Goal: Information Seeking & Learning: Learn about a topic

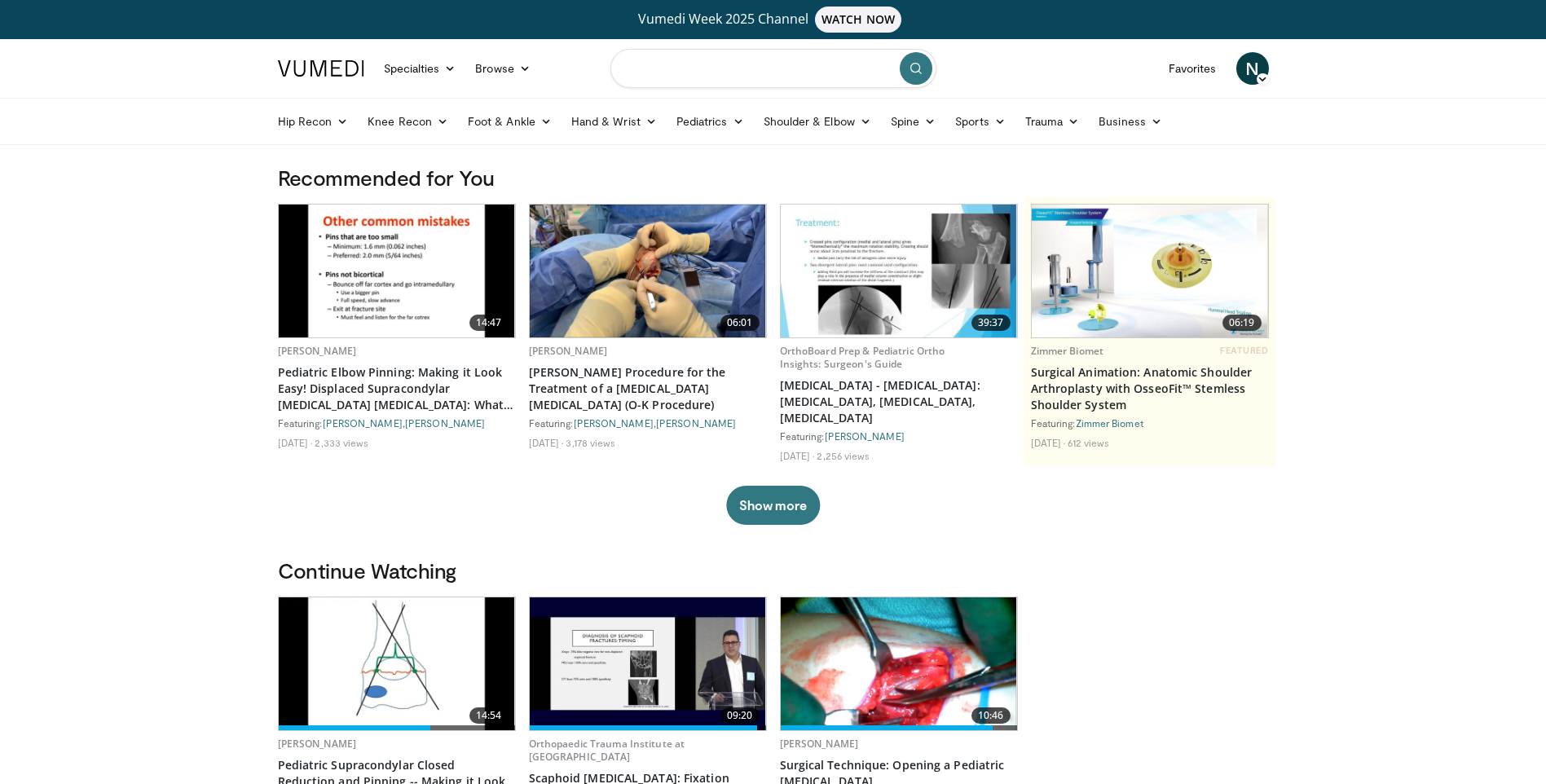
click at [679, 52] on input "Search topics, interventions" at bounding box center [774, 69] width 326 height 39
type input "**********"
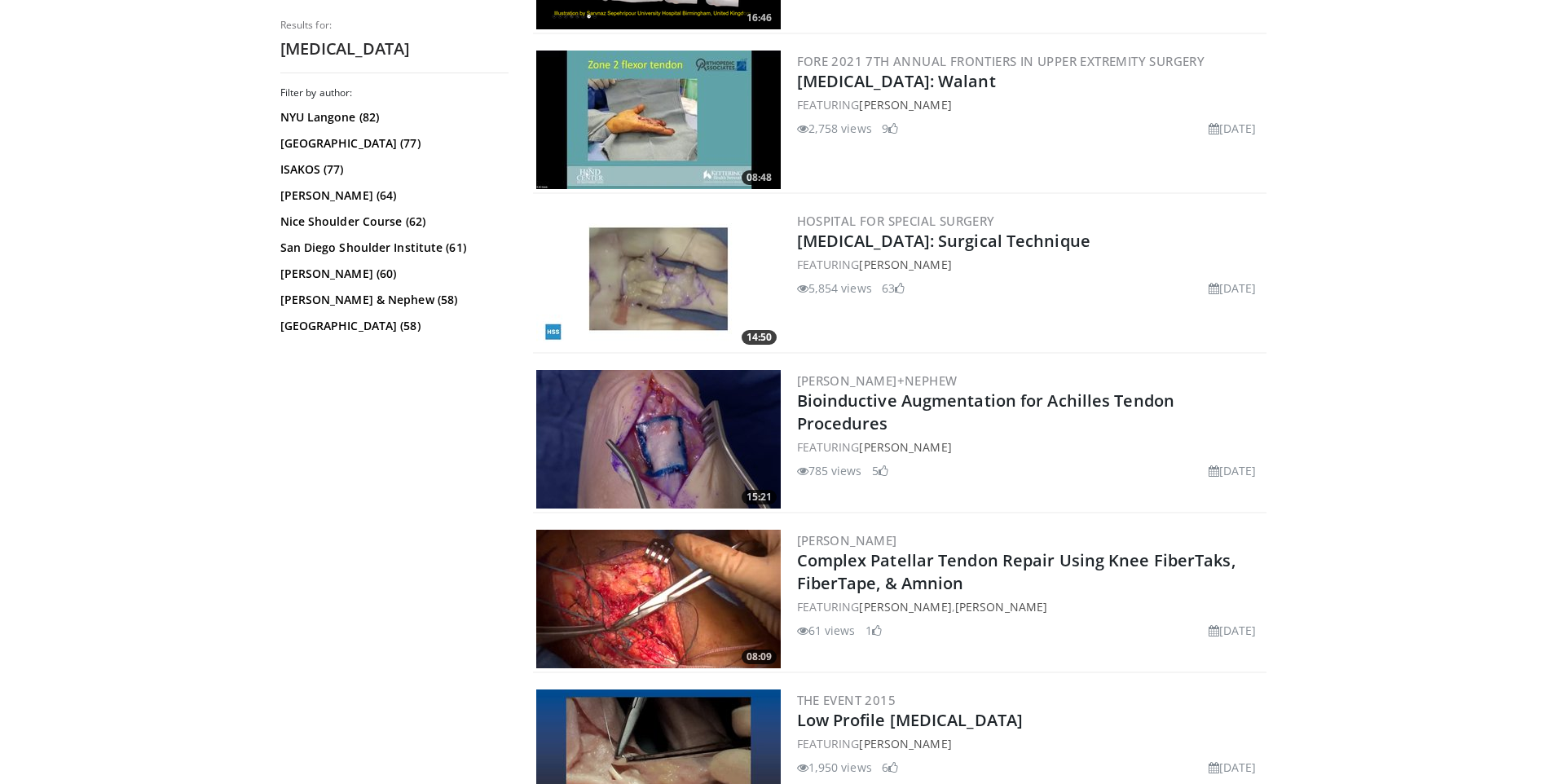
scroll to position [657, 0]
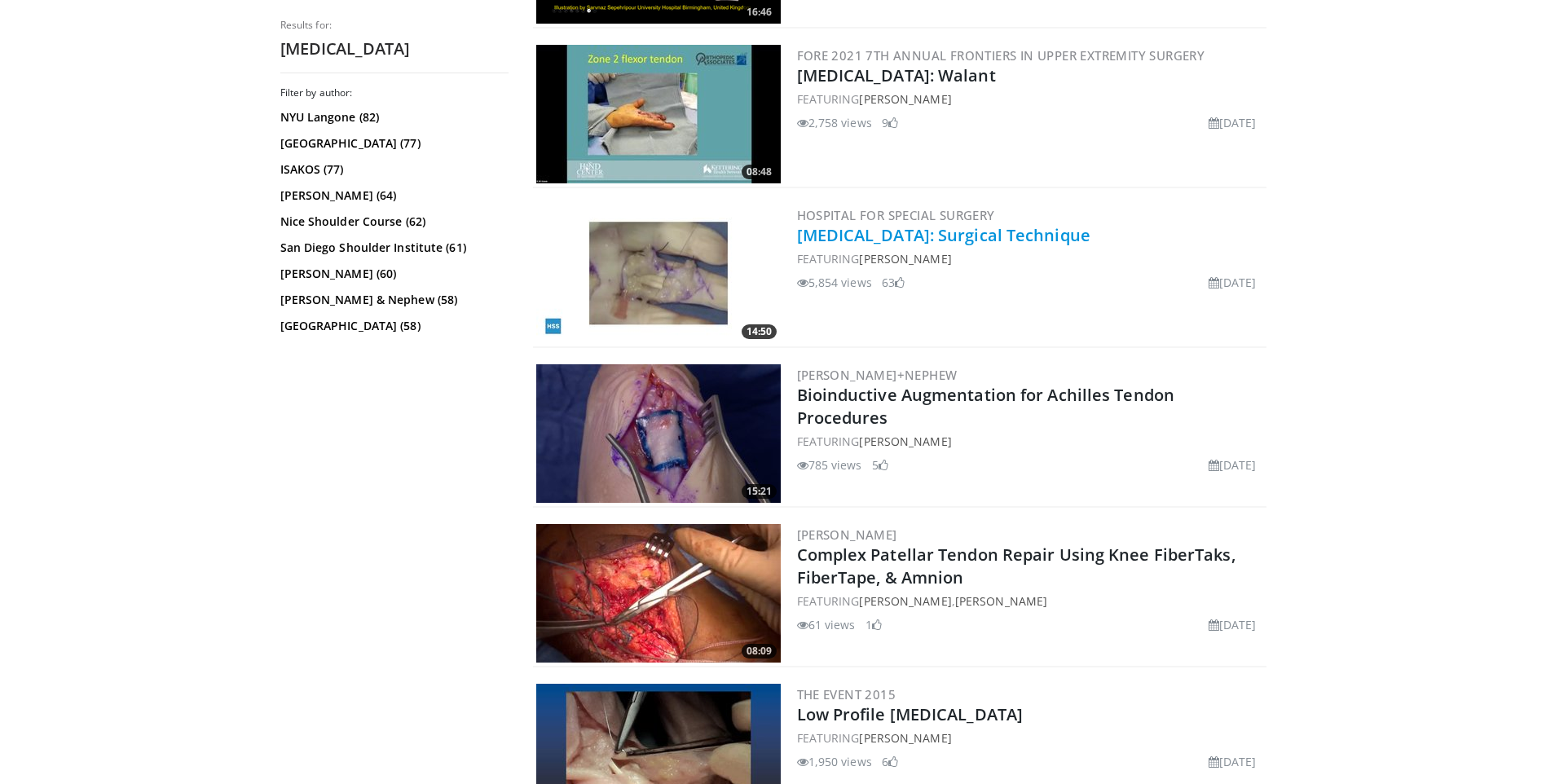
click at [991, 239] on link "[MEDICAL_DATA]: Surgical Technique" at bounding box center [944, 235] width 293 height 22
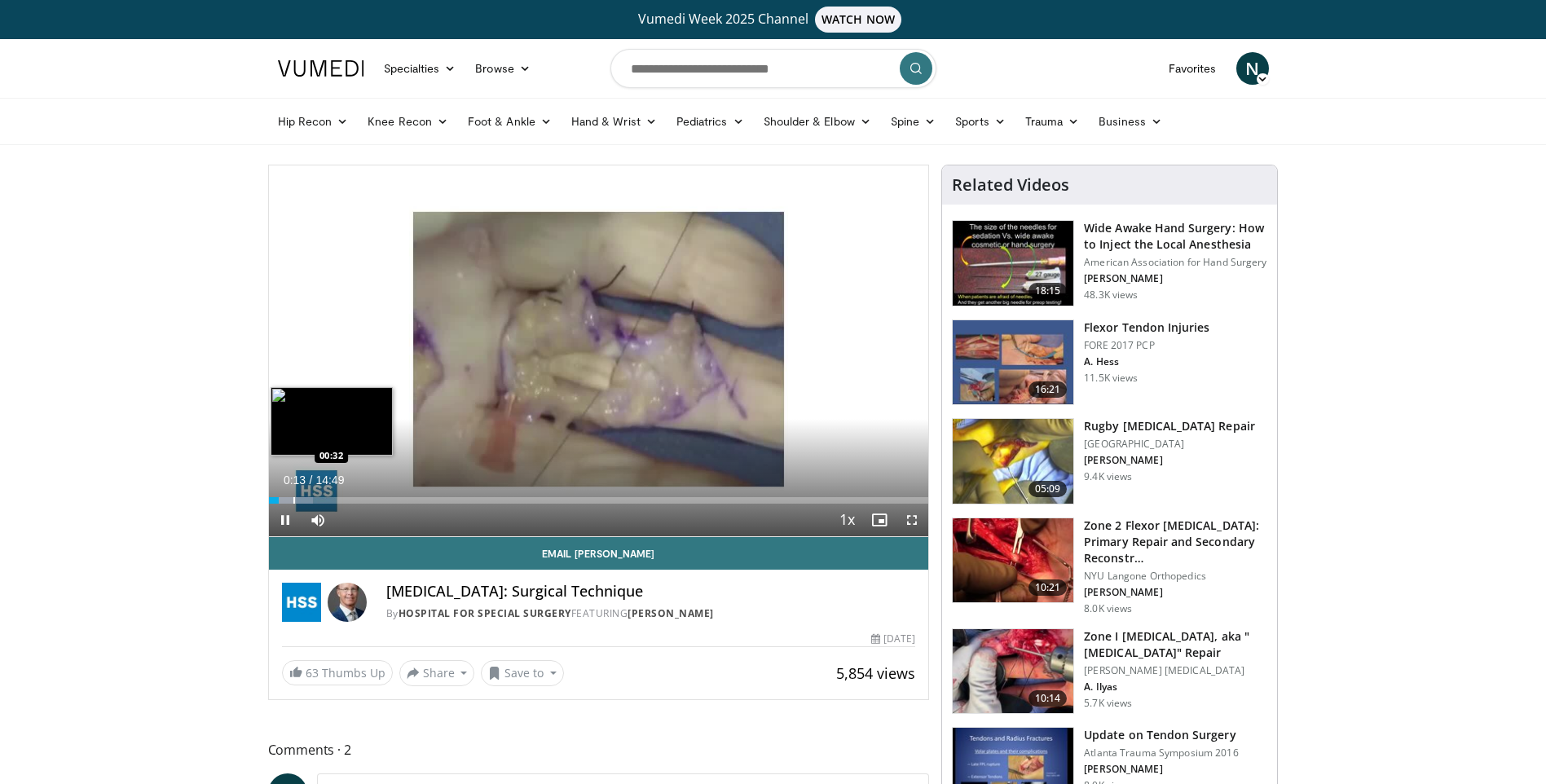
click at [293, 498] on div "Progress Bar" at bounding box center [294, 500] width 2 height 7
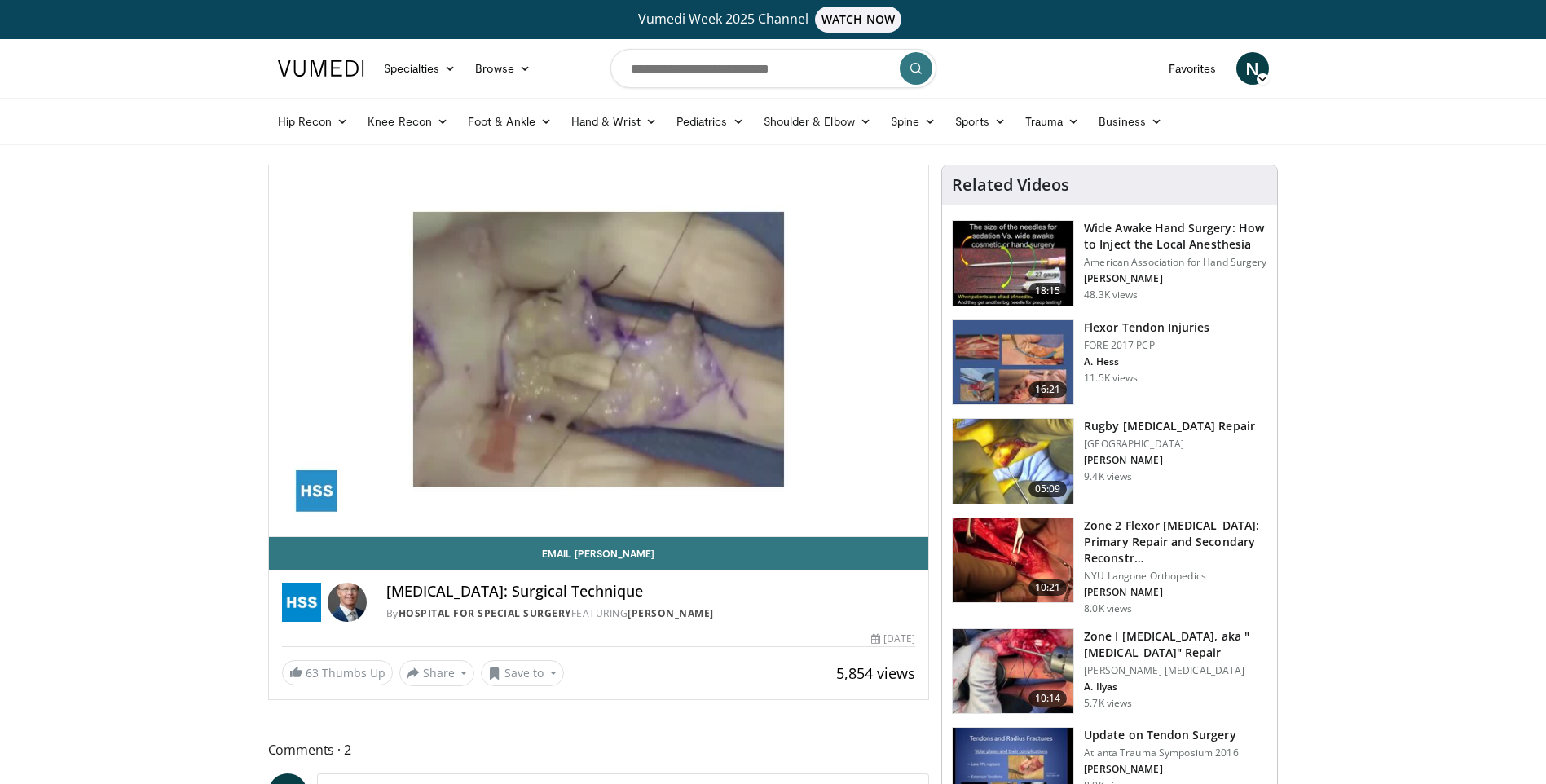
click at [315, 502] on div "10 seconds Tap to unmute" at bounding box center [599, 350] width 660 height 371
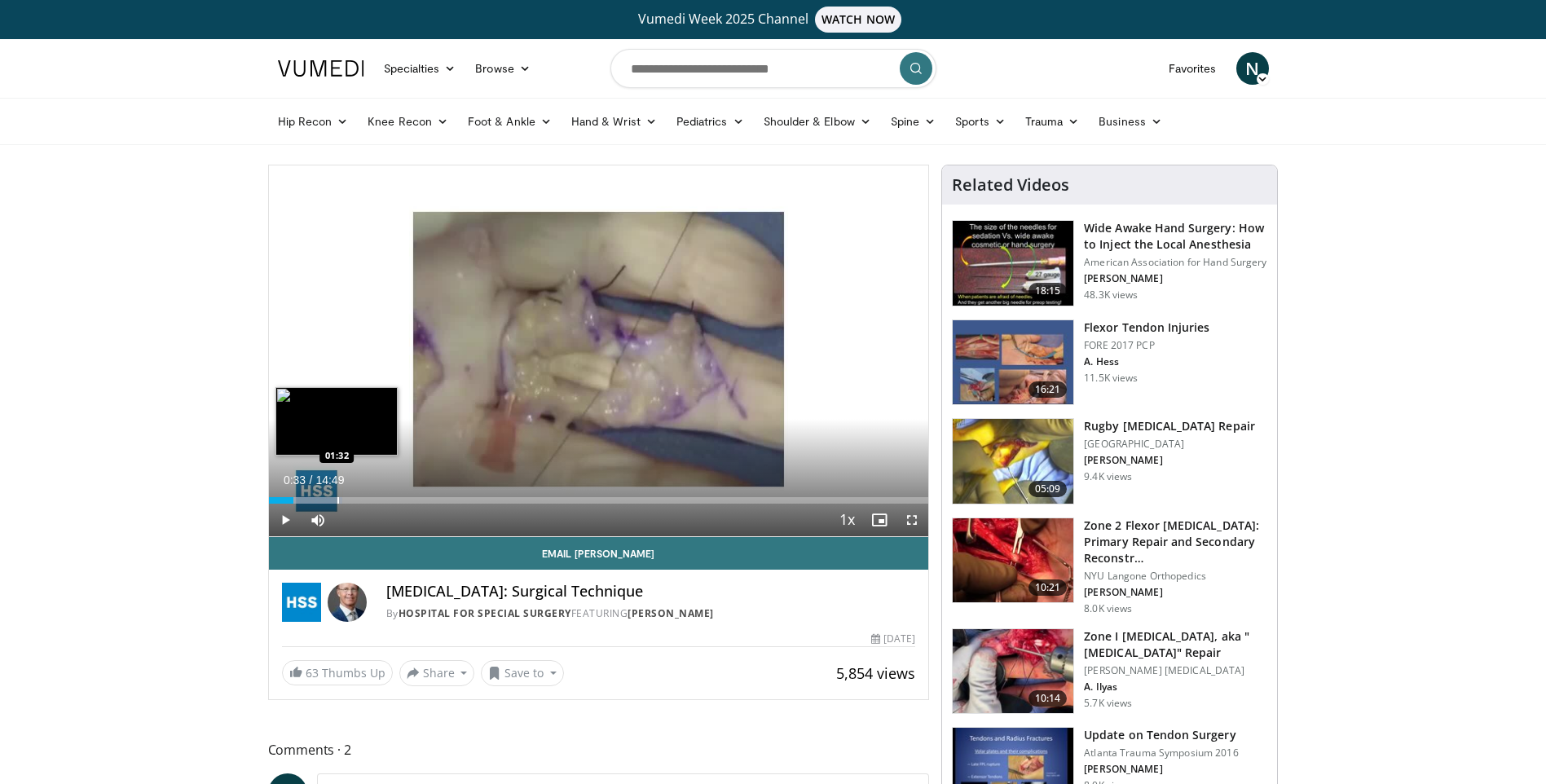
click at [337, 502] on div "Progress Bar" at bounding box center [338, 500] width 2 height 7
click at [391, 503] on div "Current Time 1:31 / Duration 14:49 Play Skip Backward Skip Forward Mute Loaded …" at bounding box center [599, 520] width 660 height 33
click at [389, 493] on div "Loaded : 17.97% 01:31 02:42" at bounding box center [599, 495] width 660 height 16
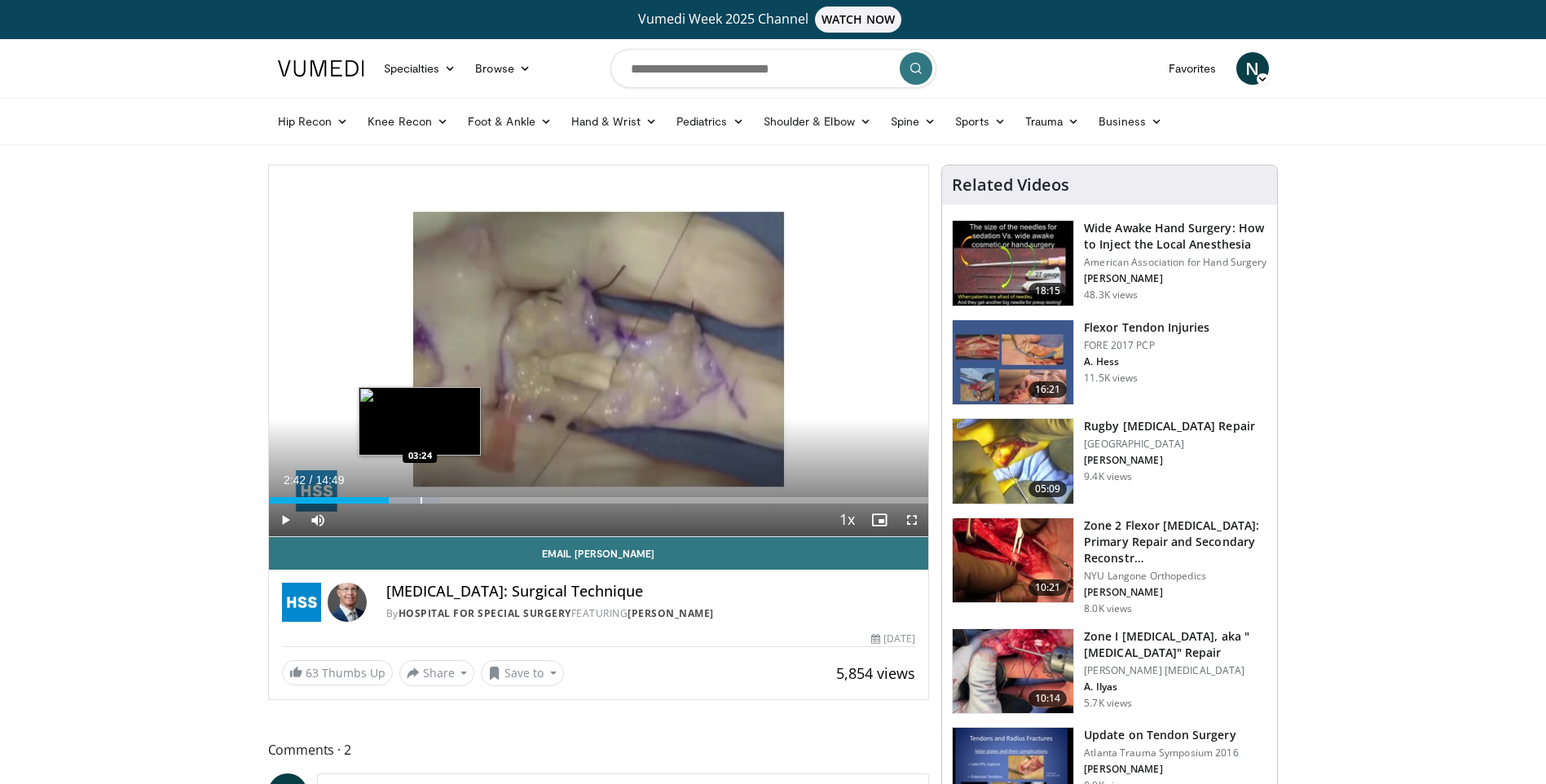
click at [421, 497] on div "Progress Bar" at bounding box center [422, 500] width 2 height 7
click at [284, 518] on span "Video Player" at bounding box center [285, 520] width 33 height 33
click at [480, 498] on div "Progress Bar" at bounding box center [481, 500] width 2 height 7
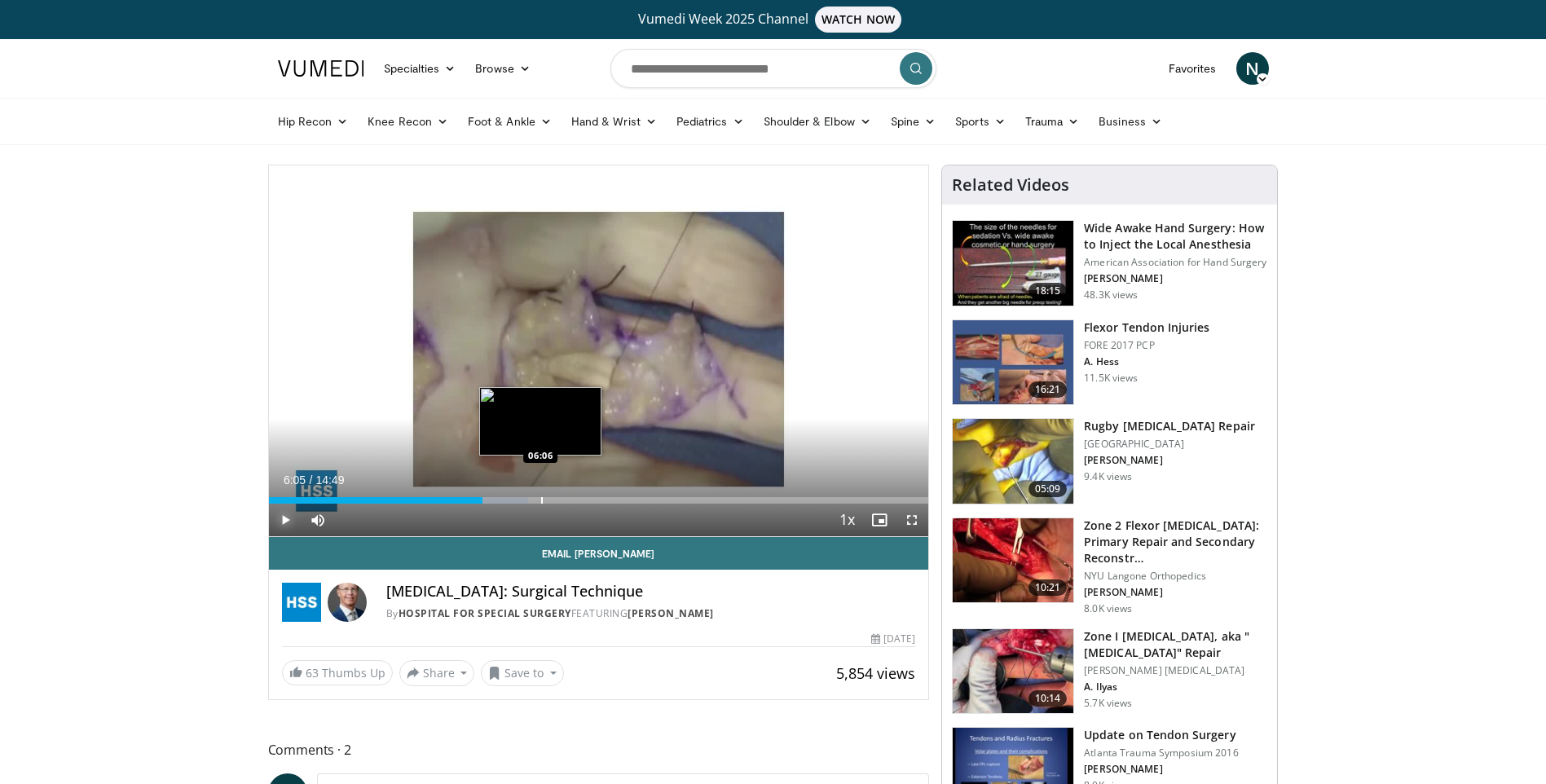
click at [541, 497] on div "Progress Bar" at bounding box center [542, 500] width 2 height 7
click at [606, 503] on div "Current Time 6:14 / Duration 14:49 Pause Skip Backward Skip Forward Mute Loaded…" at bounding box center [599, 520] width 660 height 33
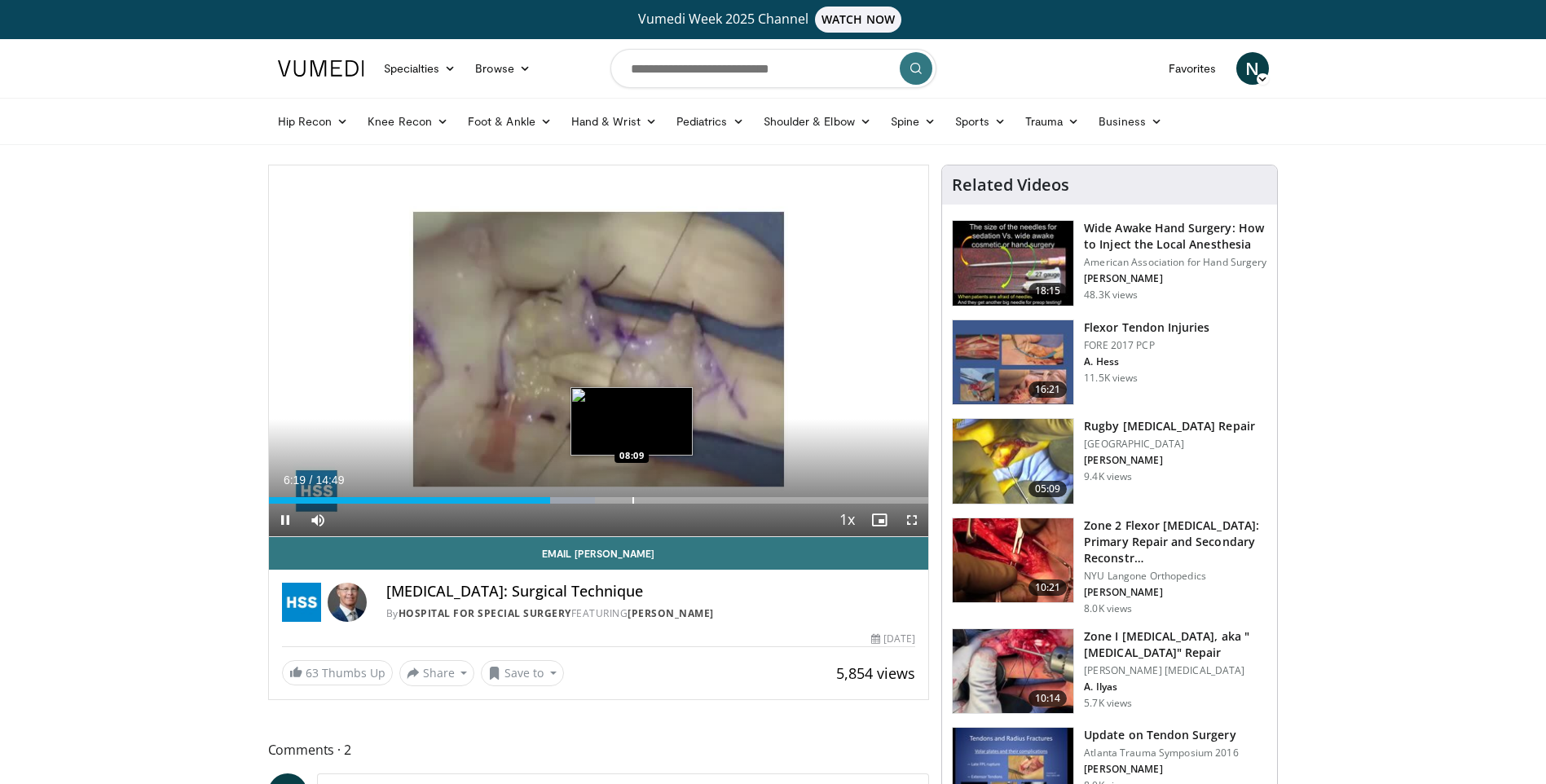
click at [632, 497] on div "Progress Bar" at bounding box center [633, 500] width 2 height 7
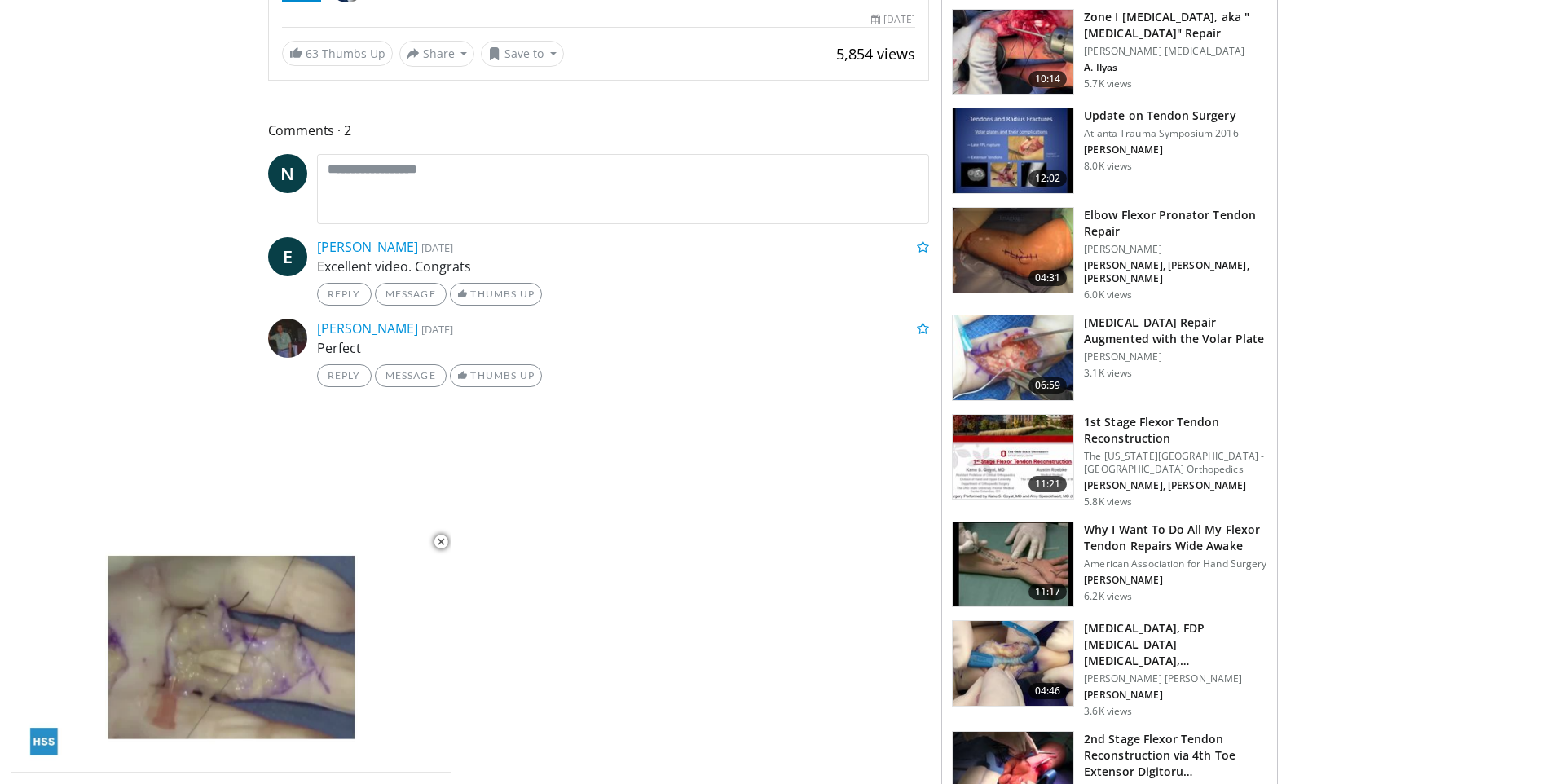
scroll to position [640, 0]
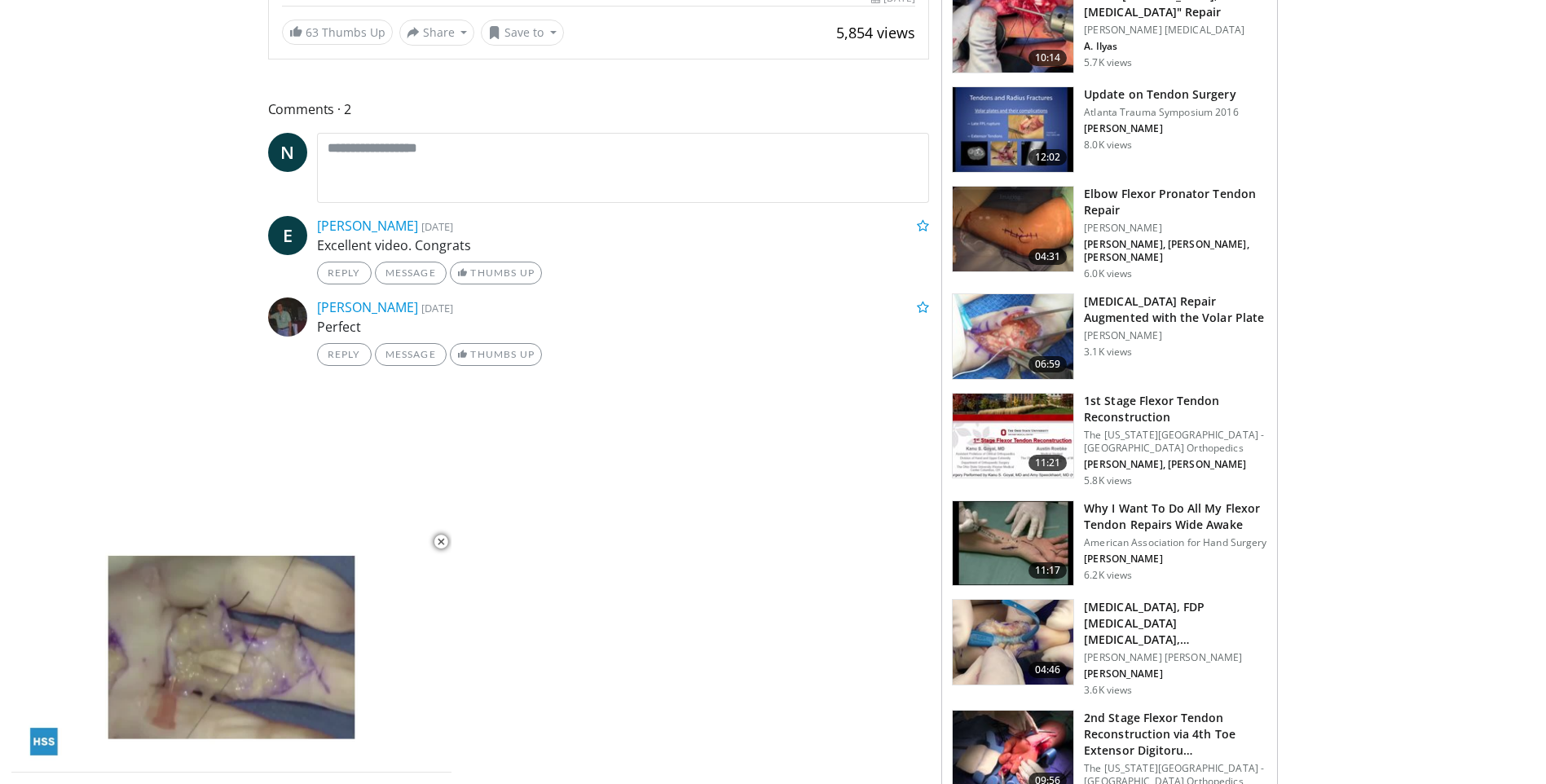
click at [1114, 399] on h3 "1st Stage Flexor Tendon Reconstruction" at bounding box center [1176, 409] width 183 height 33
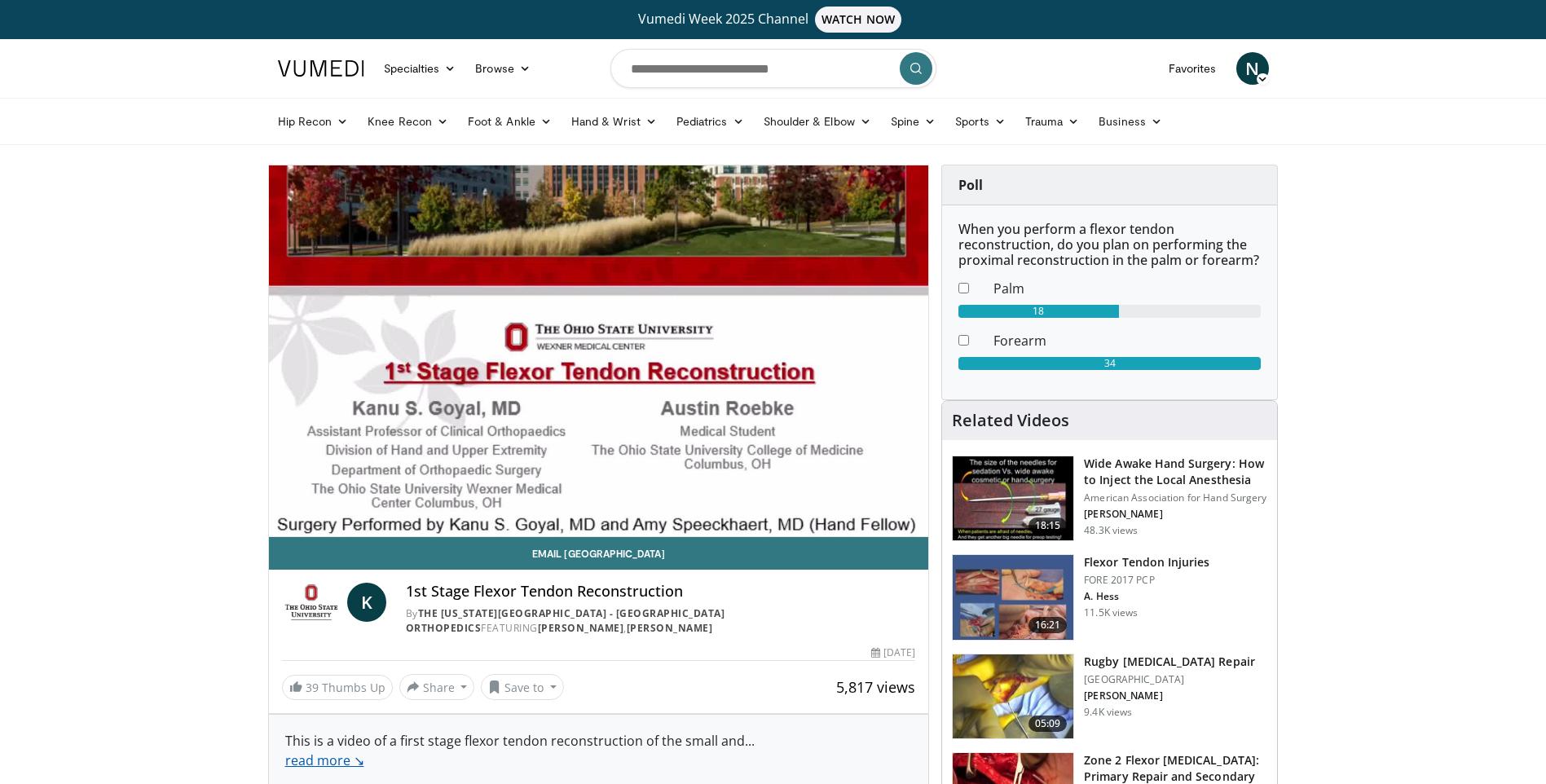
click at [334, 768] on link "read more ↘" at bounding box center [324, 760] width 79 height 18
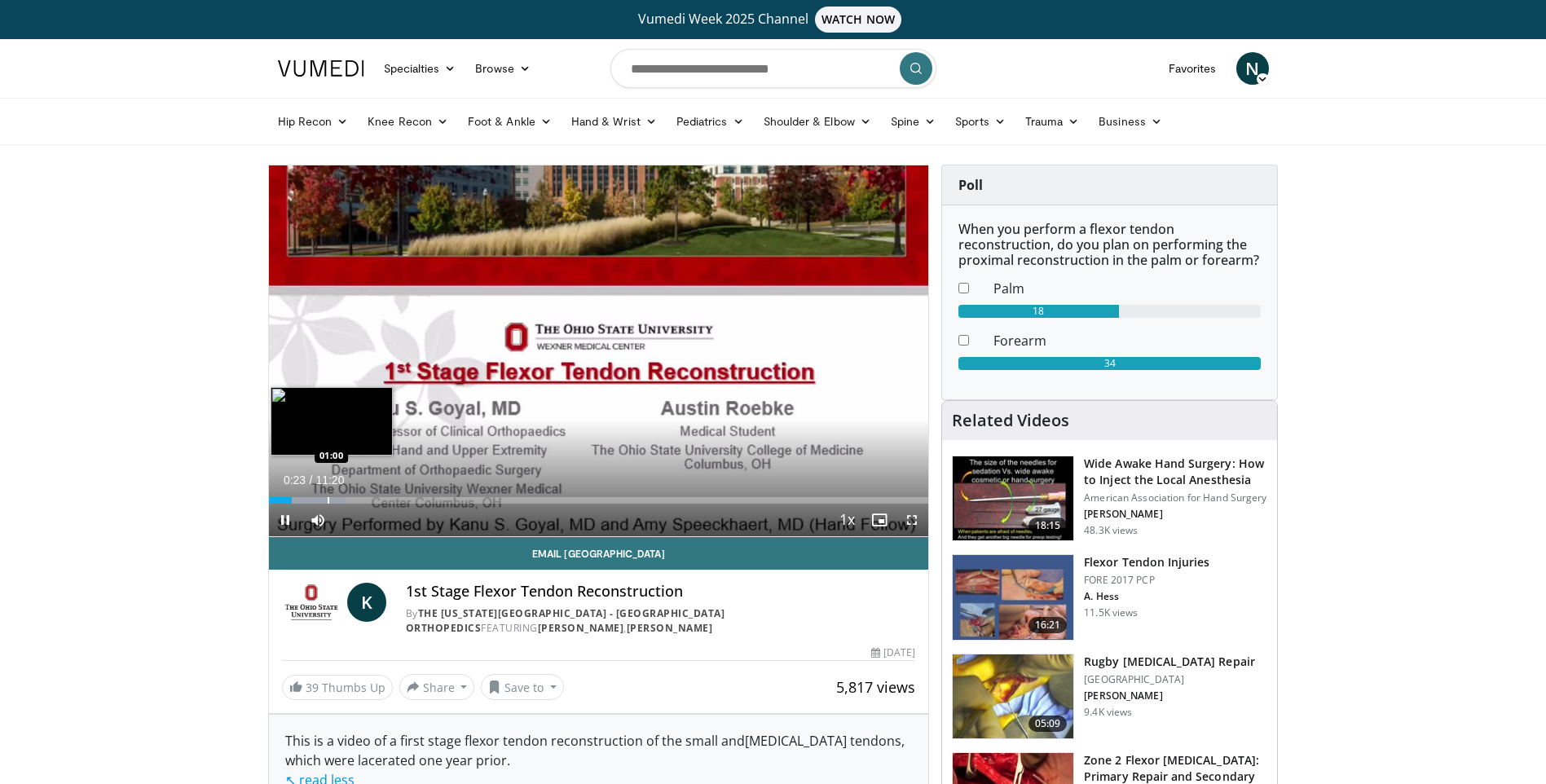
click at [328, 500] on div "Progress Bar" at bounding box center [328, 500] width 2 height 7
click at [364, 498] on div "Progress Bar" at bounding box center [364, 500] width 2 height 7
click at [395, 497] on div "Progress Bar" at bounding box center [396, 500] width 2 height 7
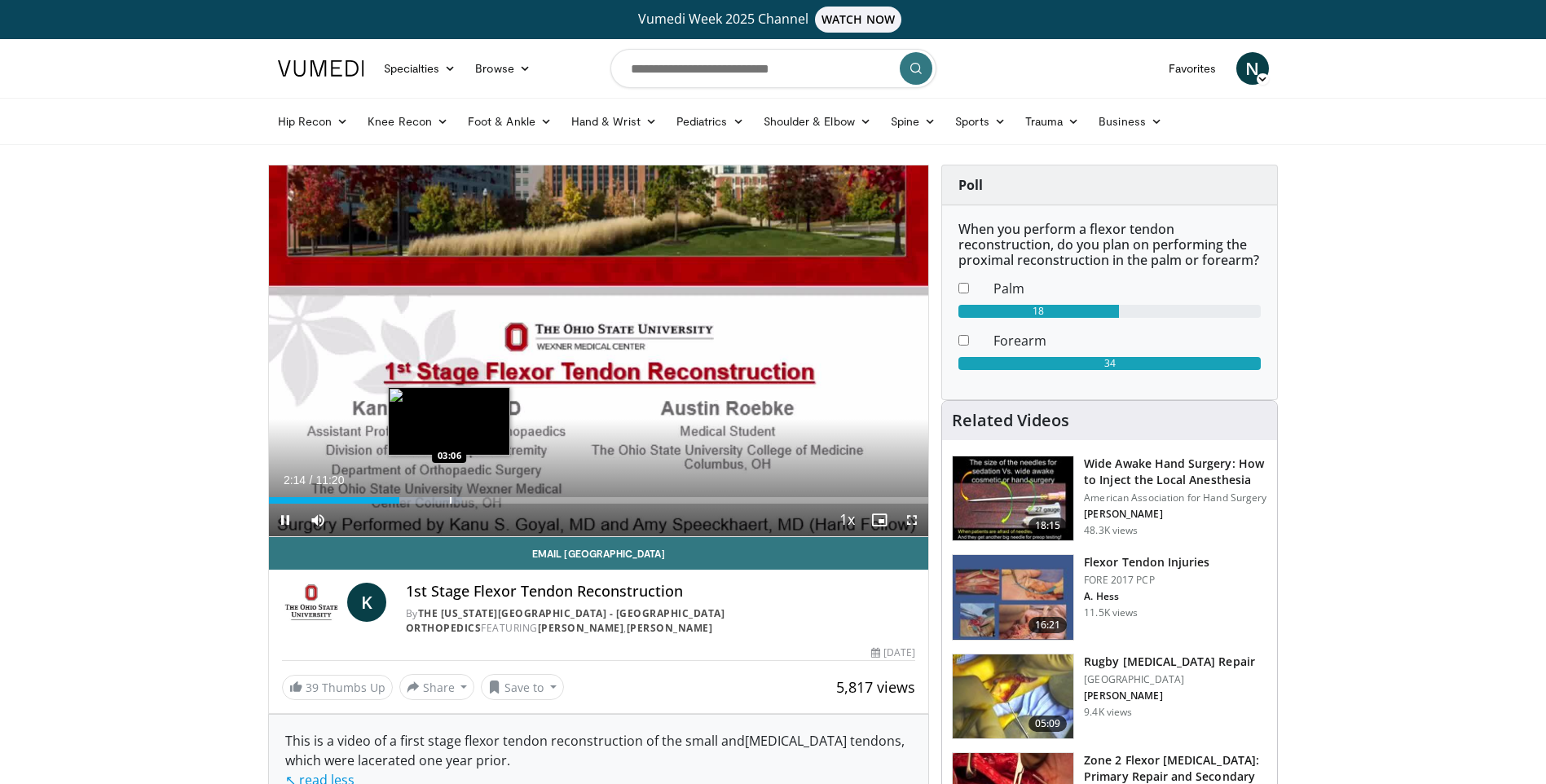
click at [450, 497] on div "Progress Bar" at bounding box center [450, 500] width 2 height 7
click at [507, 500] on div "Progress Bar" at bounding box center [508, 500] width 2 height 7
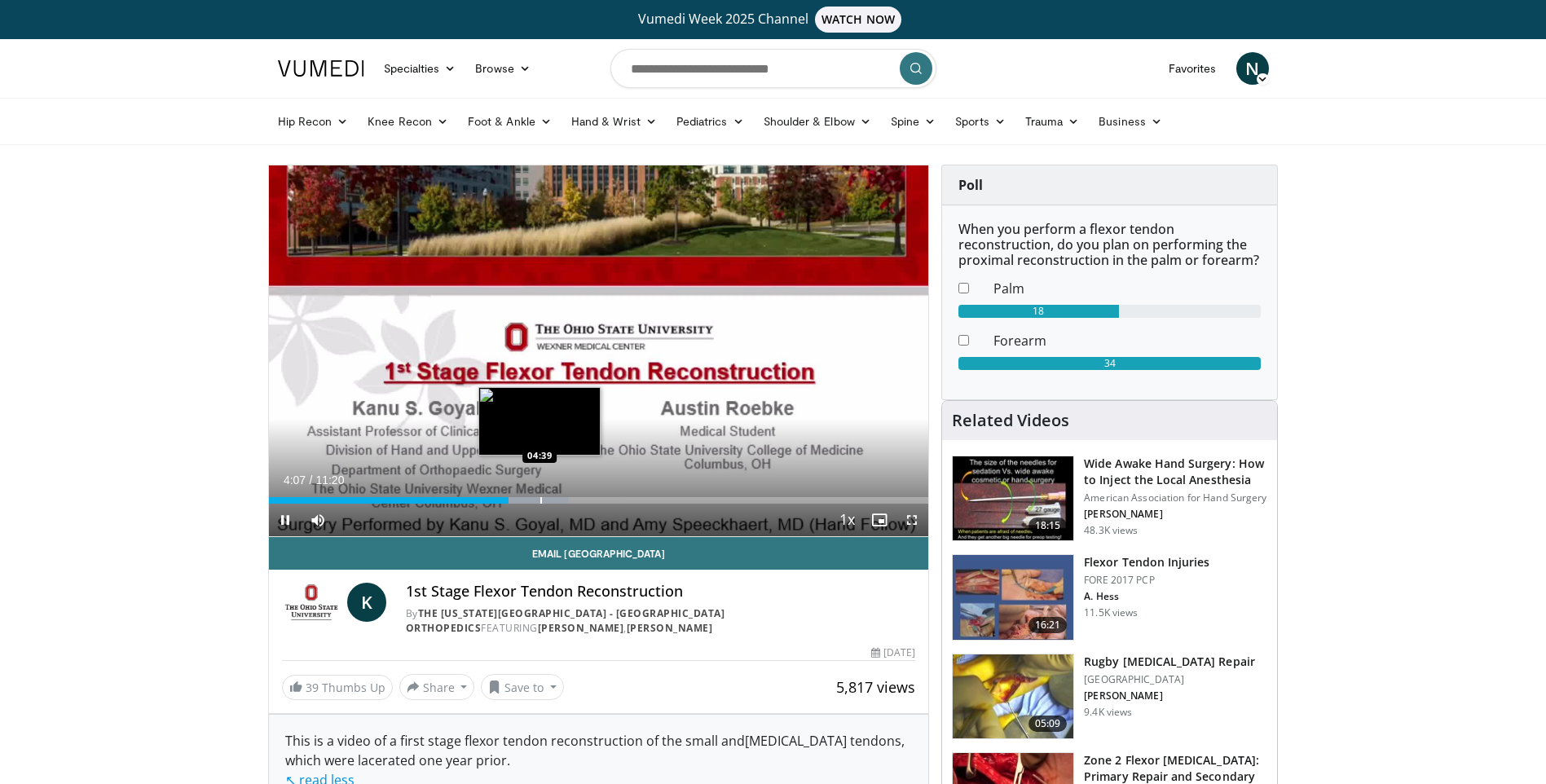
click at [540, 500] on div "Progress Bar" at bounding box center [541, 500] width 2 height 7
click at [570, 498] on div "Progress Bar" at bounding box center [571, 500] width 2 height 7
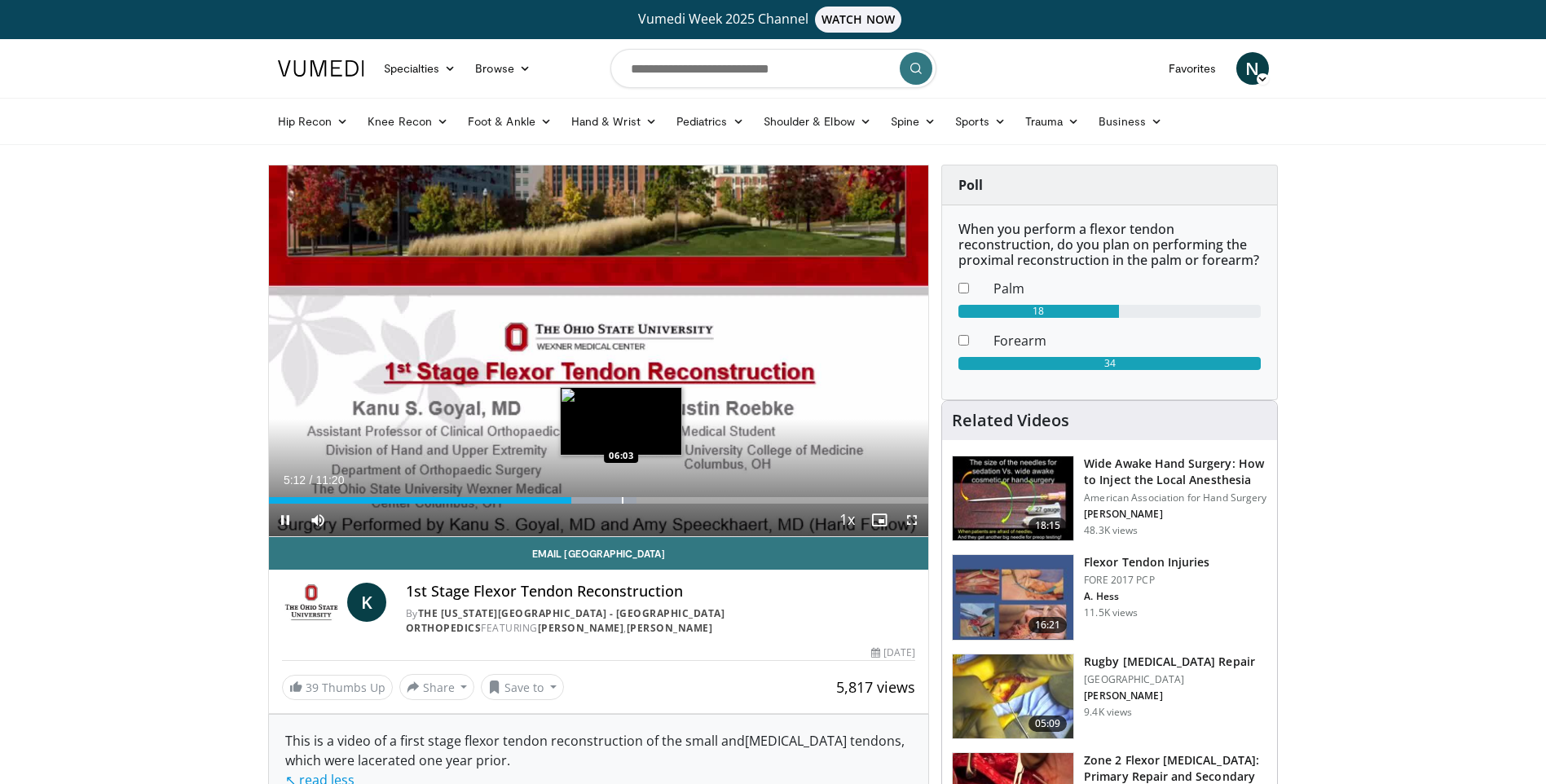
click at [622, 497] on div "Progress Bar" at bounding box center [623, 500] width 2 height 7
click at [676, 500] on div "Progress Bar" at bounding box center [676, 500] width 2 height 7
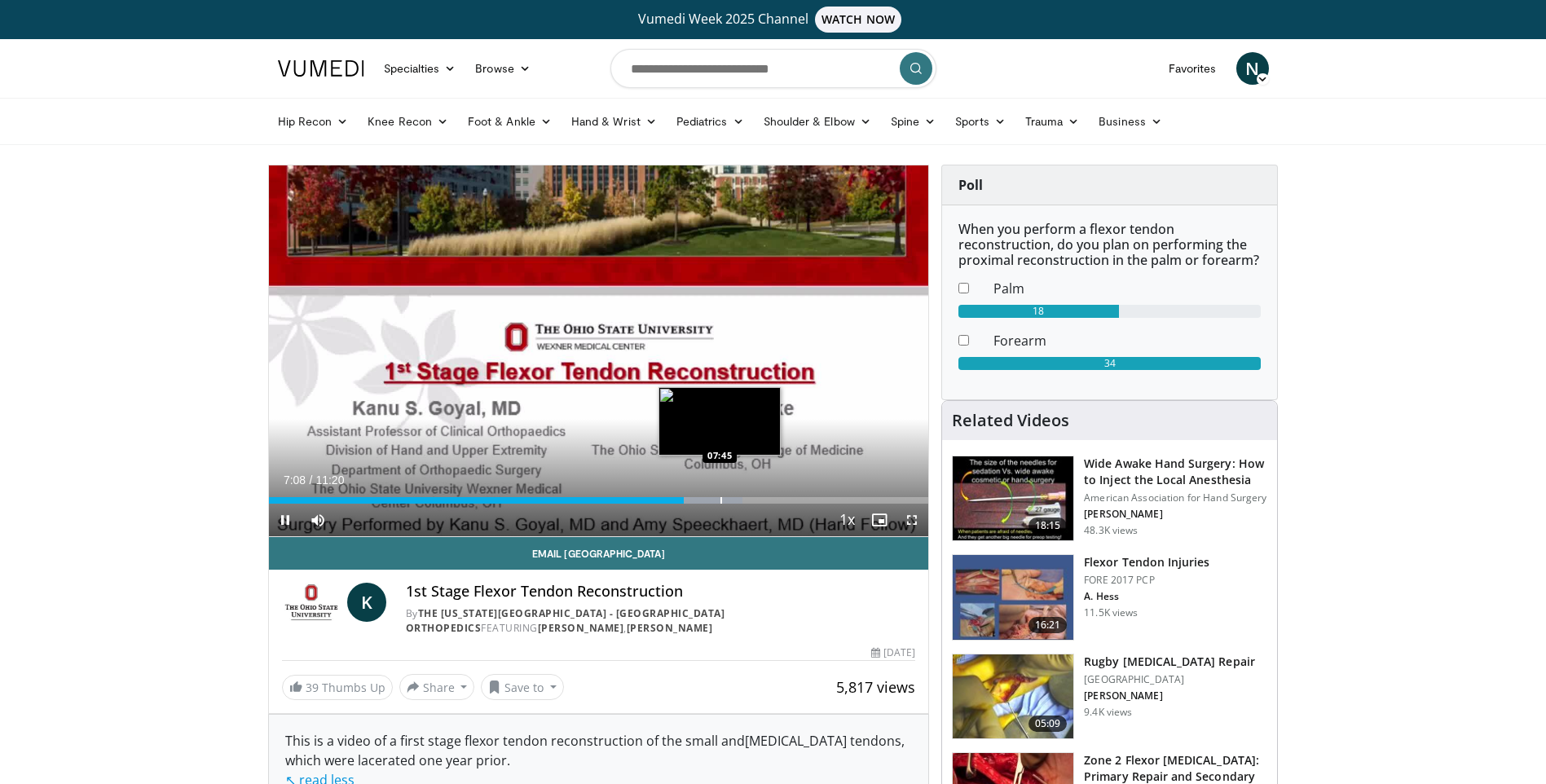
click at [721, 498] on div "Progress Bar" at bounding box center [721, 500] width 2 height 7
click at [291, 520] on span "Video Player" at bounding box center [285, 520] width 33 height 33
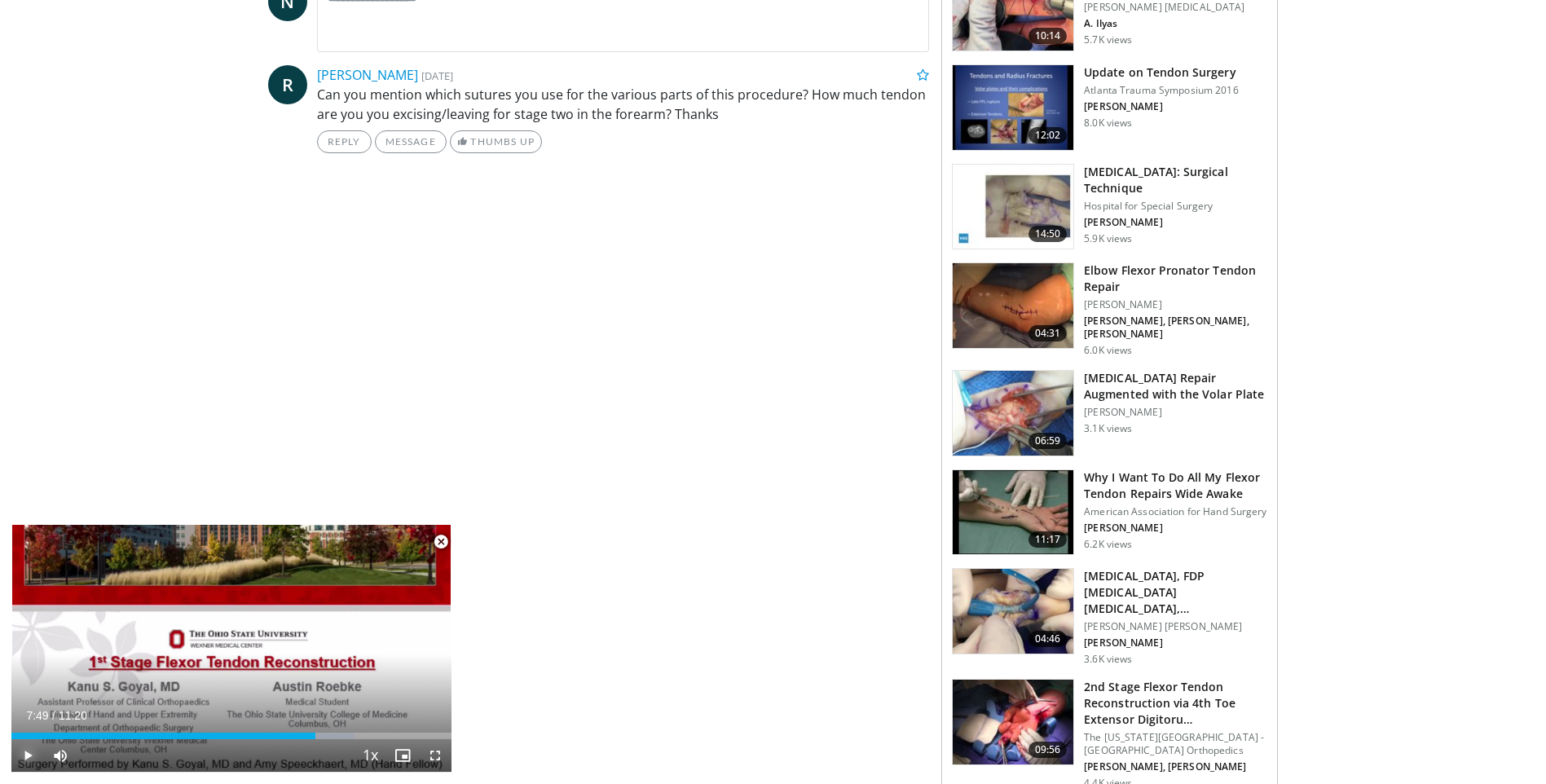
scroll to position [916, 0]
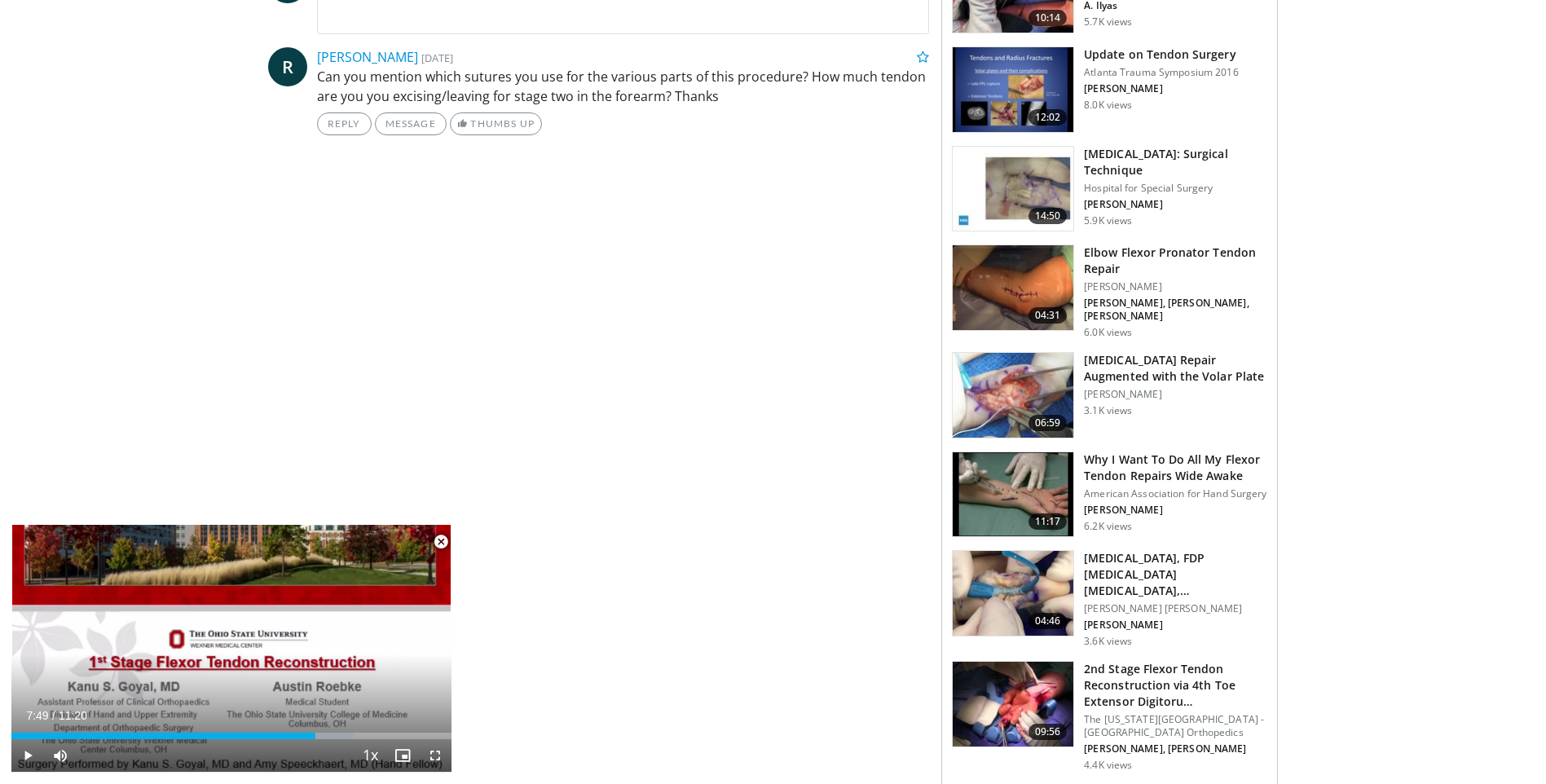
click at [441, 534] on span "Video Player" at bounding box center [441, 542] width 33 height 33
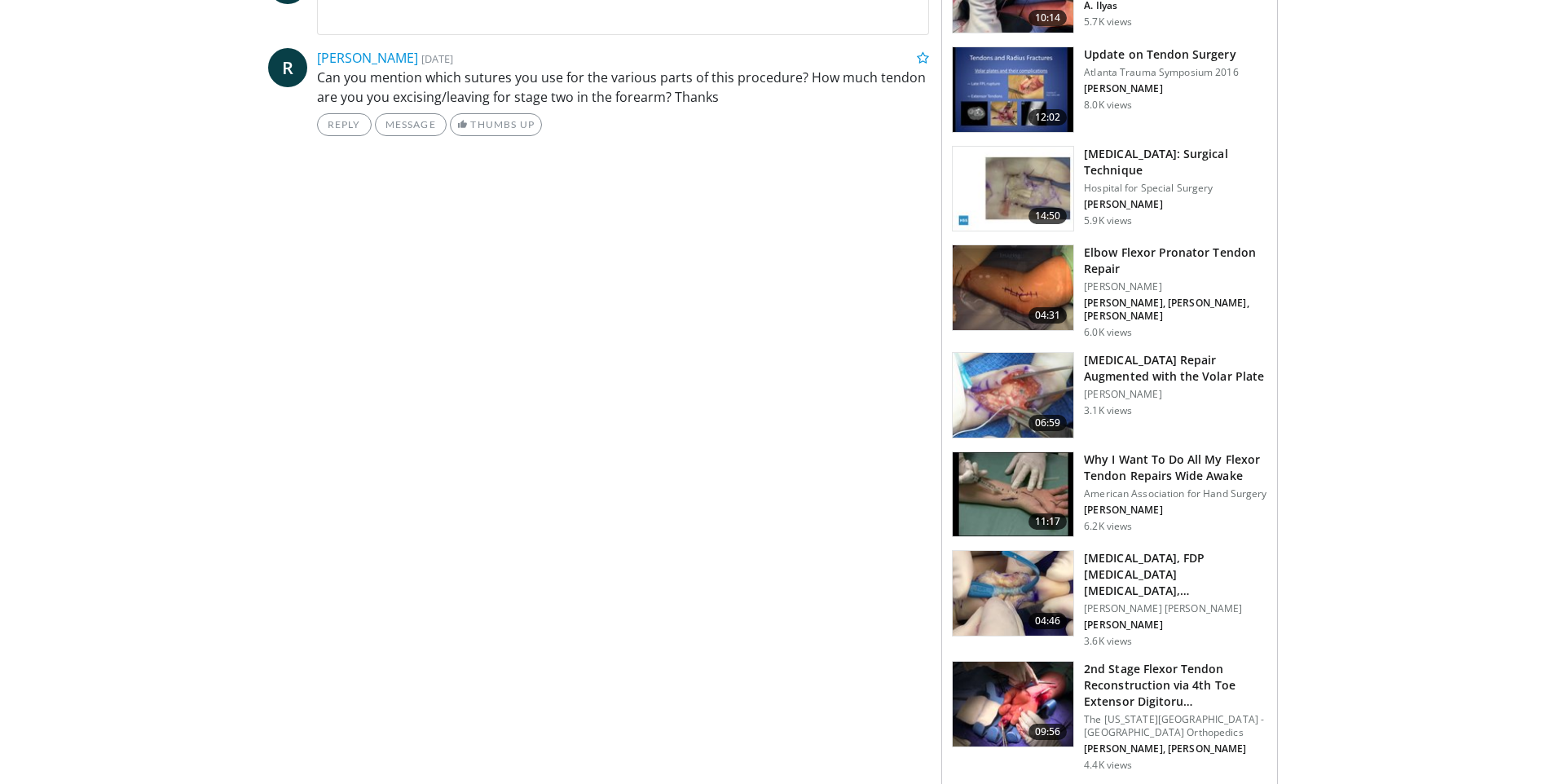
scroll to position [545, 0]
